Goal: Find specific page/section: Find specific page/section

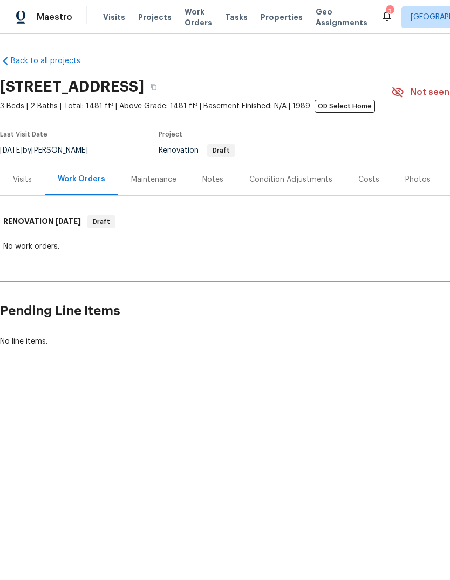
click at [266, 17] on span "Properties" at bounding box center [282, 17] width 42 height 11
